Goal: Task Accomplishment & Management: Use online tool/utility

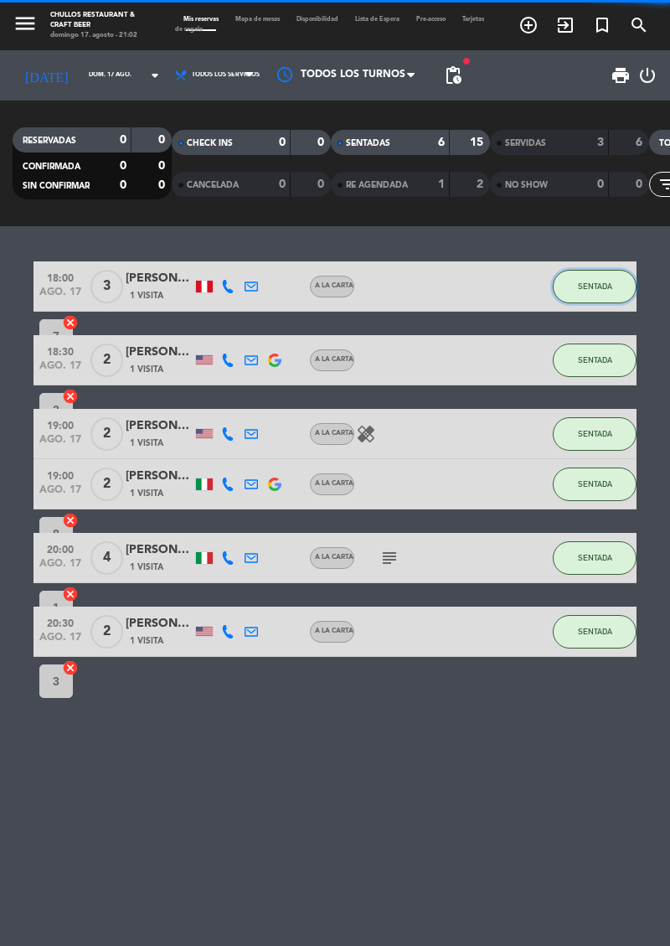
click at [610, 282] on span "SENTADA" at bounding box center [595, 286] width 34 height 9
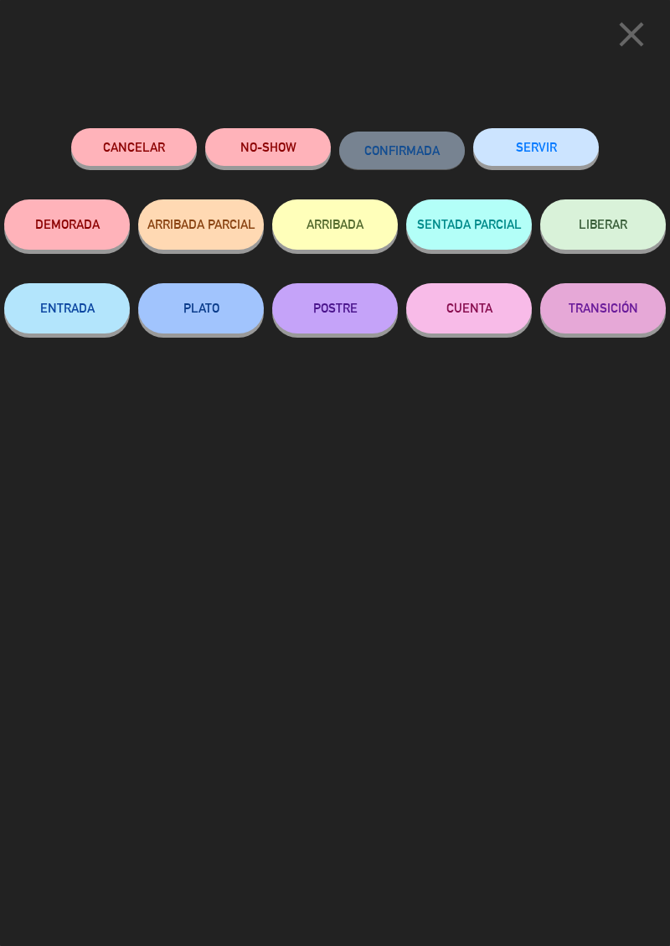
click at [575, 152] on button "SERVIR" at bounding box center [536, 147] width 126 height 38
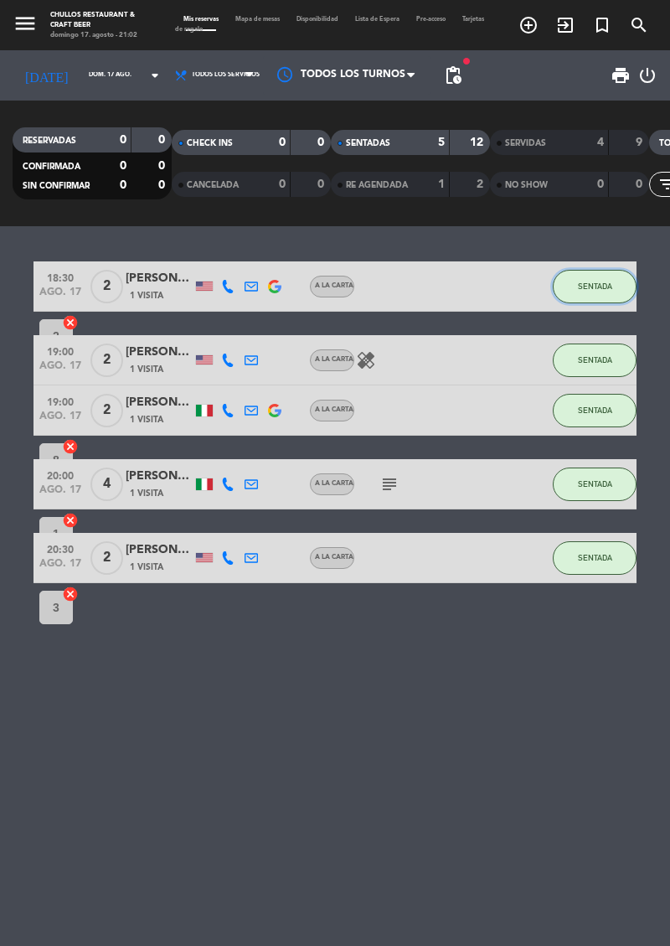
click at [597, 282] on span "SENTADA" at bounding box center [595, 286] width 34 height 9
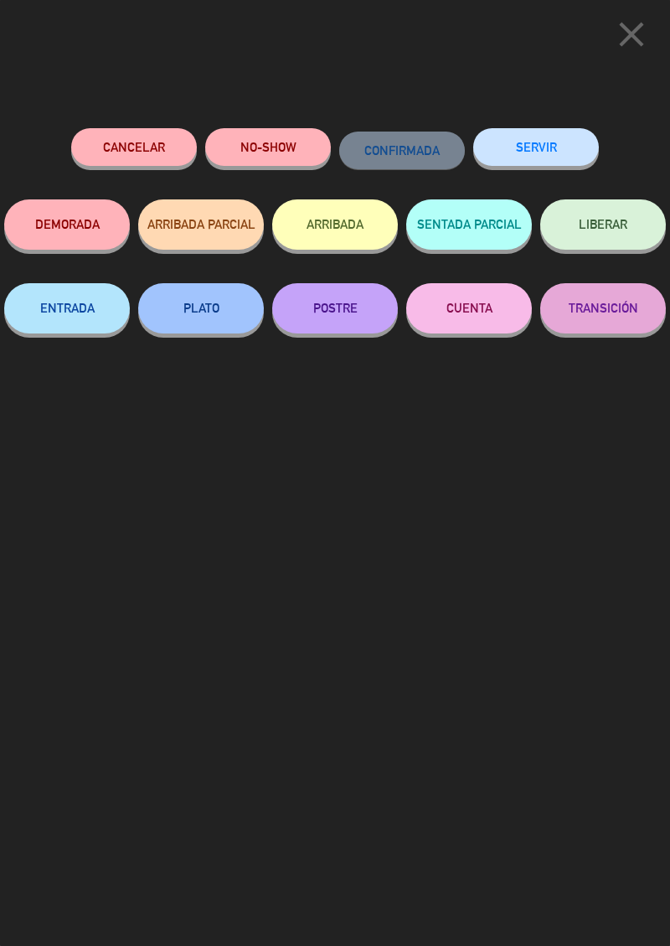
click at [550, 152] on button "SERVIR" at bounding box center [536, 147] width 126 height 38
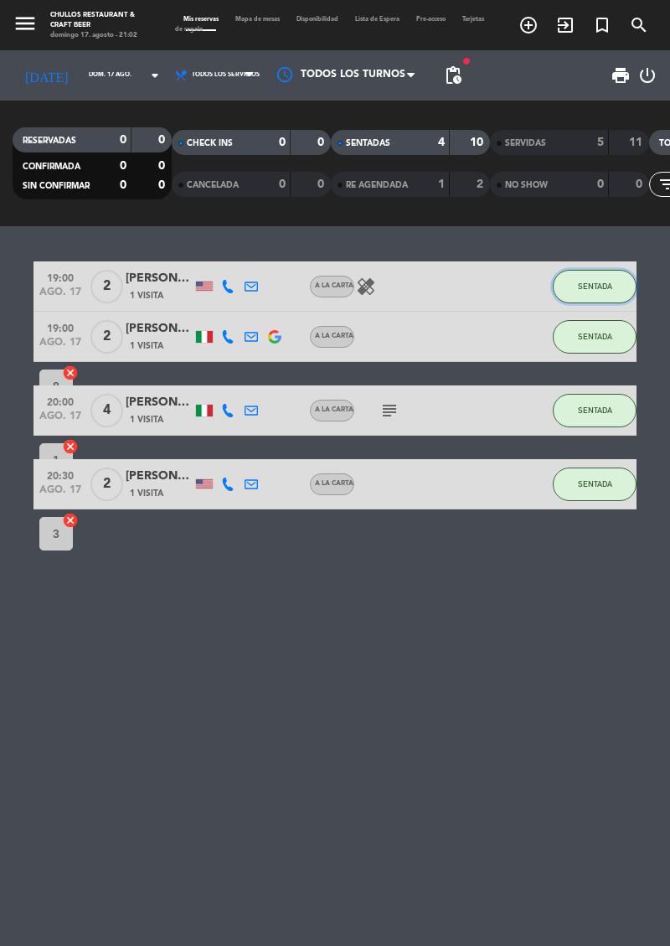
click at [594, 293] on button "SENTADA" at bounding box center [595, 287] width 84 height 34
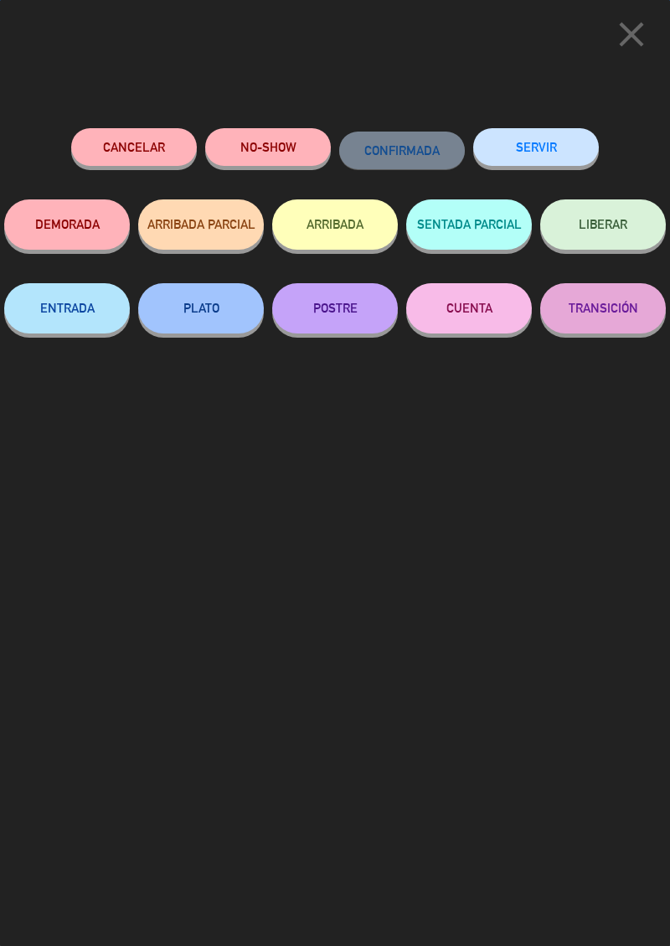
click at [561, 156] on button "SERVIR" at bounding box center [536, 147] width 126 height 38
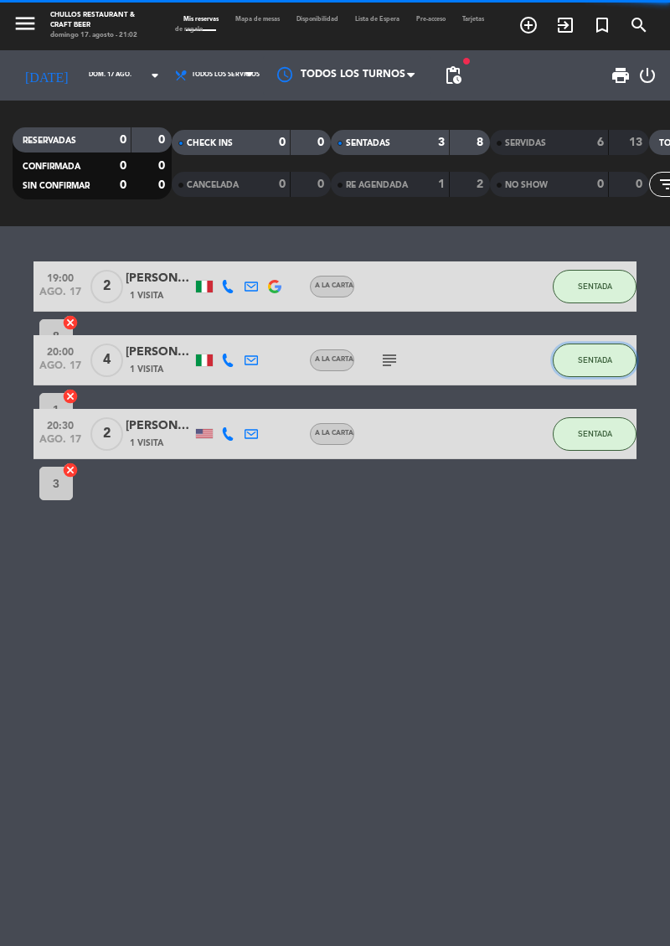
click at [595, 347] on button "SENTADA" at bounding box center [595, 361] width 84 height 34
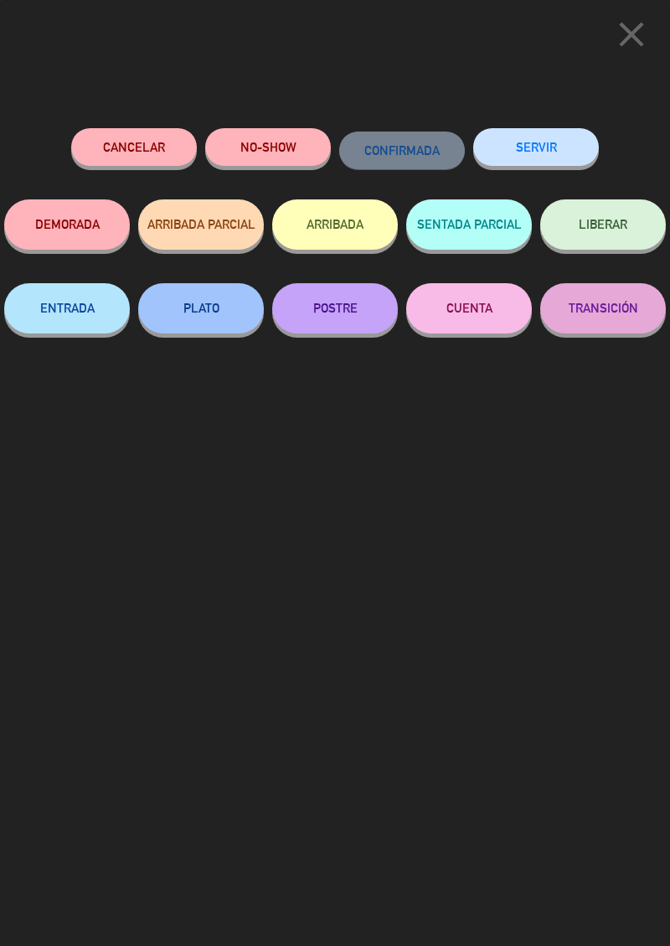
click at [573, 137] on button "SERVIR" at bounding box center [536, 147] width 126 height 38
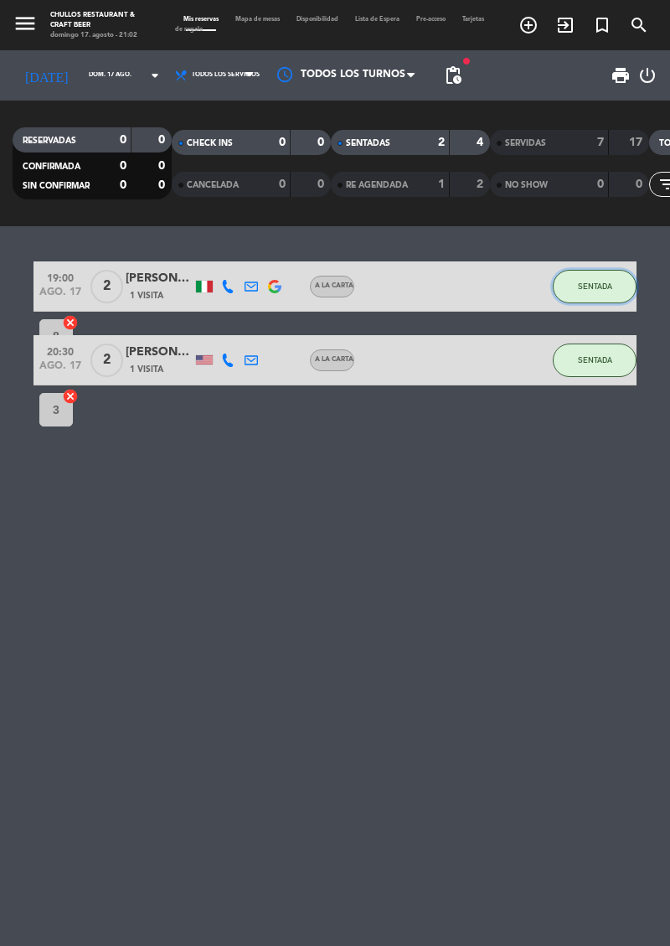
click at [602, 287] on span "SENTADA" at bounding box center [595, 286] width 34 height 9
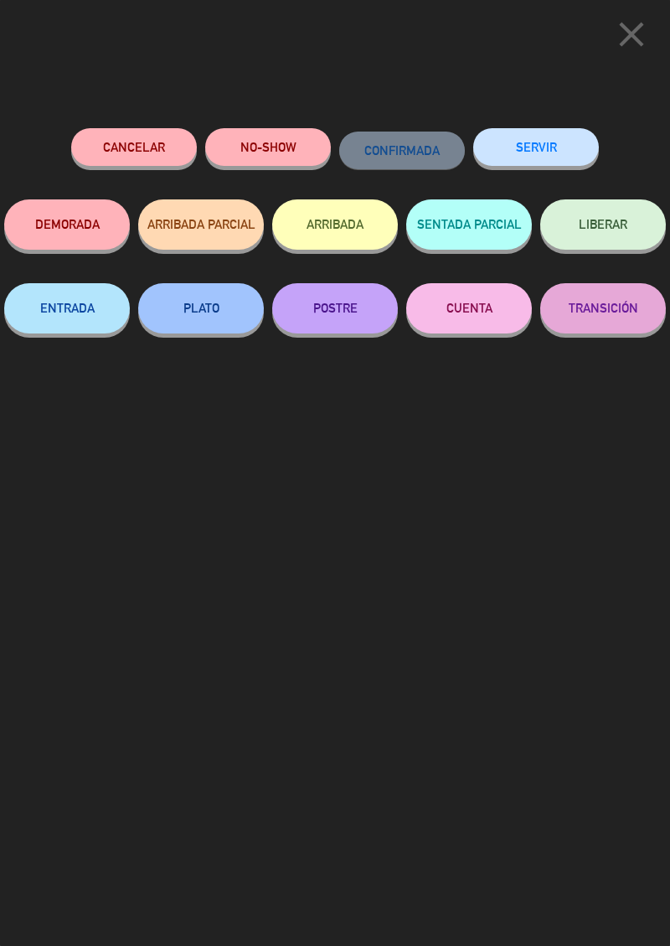
click at [575, 152] on button "SERVIR" at bounding box center [536, 147] width 126 height 38
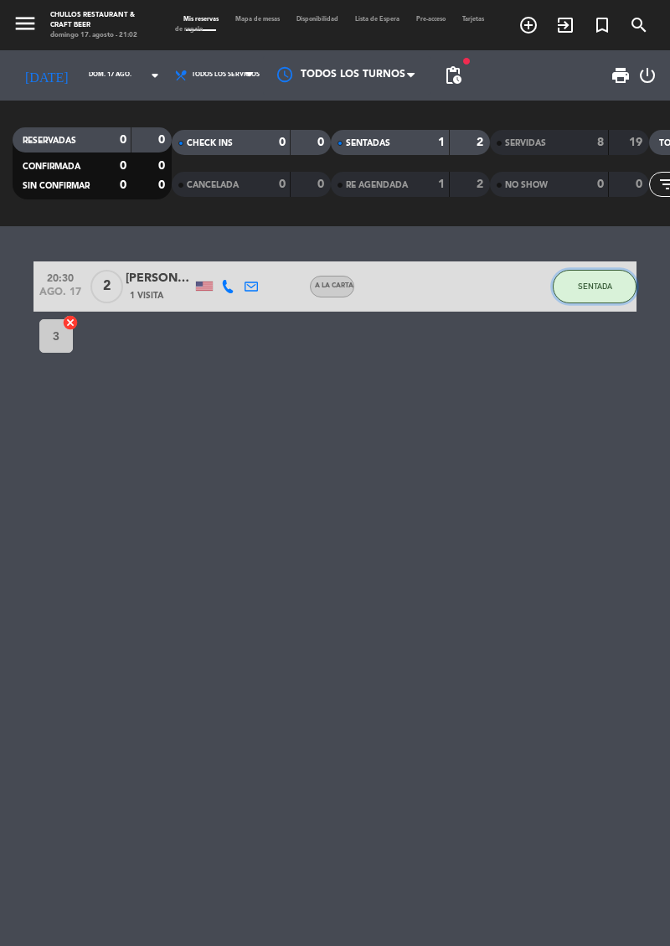
click at [595, 276] on button "SENTADA" at bounding box center [595, 287] width 84 height 34
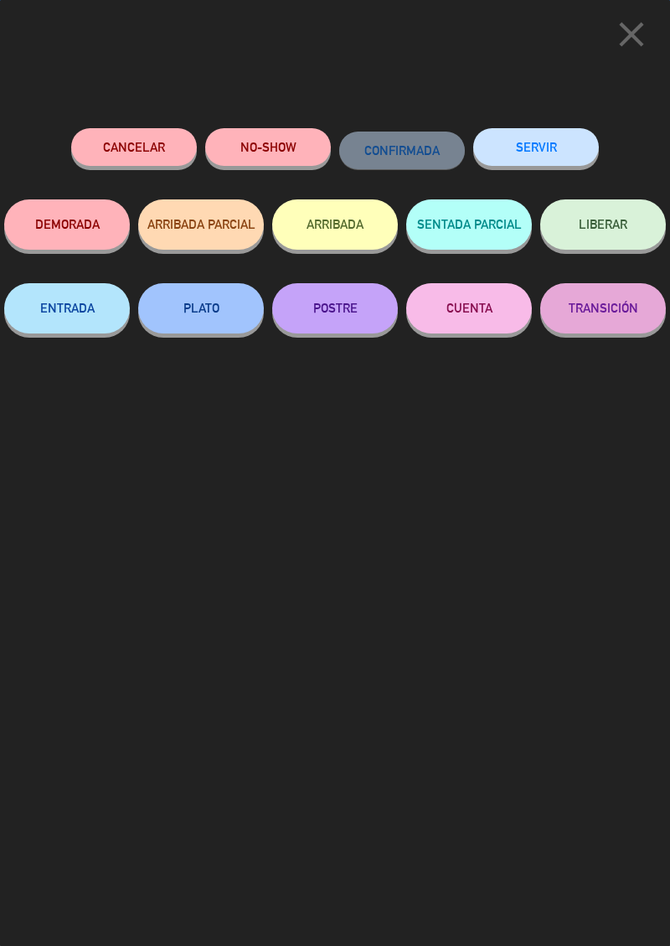
click at [576, 156] on button "SERVIR" at bounding box center [536, 147] width 126 height 38
